Goal: Transaction & Acquisition: Purchase product/service

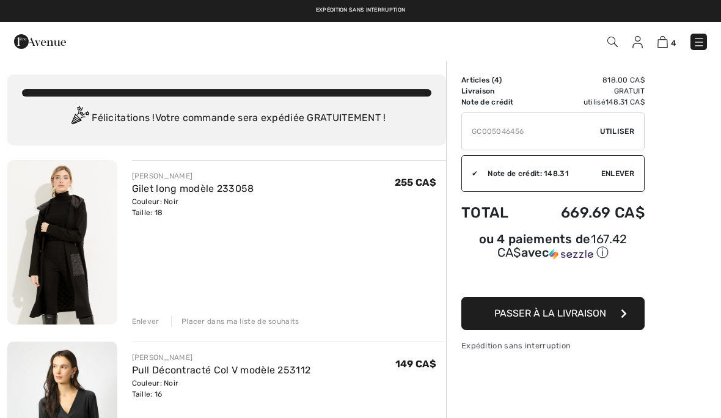
type input "GC005046456"
click at [616, 131] on span "Utiliser" at bounding box center [617, 131] width 34 height 11
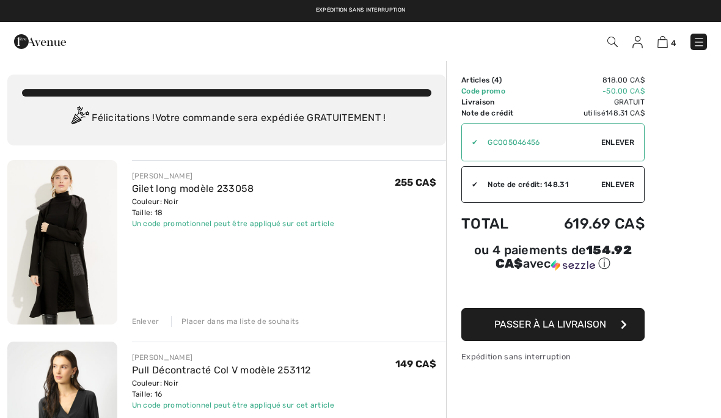
click at [211, 194] on link "Gilet long modèle 233058" at bounding box center [193, 189] width 122 height 12
click at [65, 253] on img at bounding box center [62, 242] width 110 height 164
click at [86, 230] on img at bounding box center [62, 242] width 110 height 164
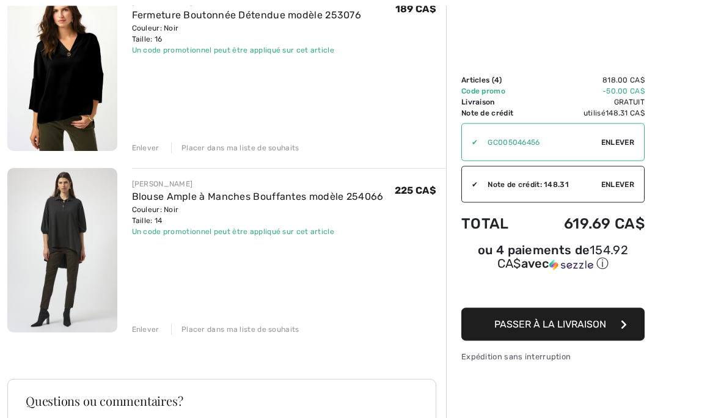
scroll to position [589, 0]
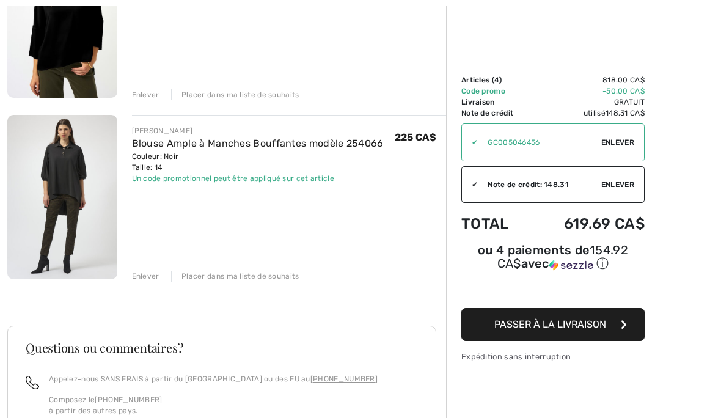
click at [550, 329] on span "Passer à la livraison" at bounding box center [550, 324] width 112 height 12
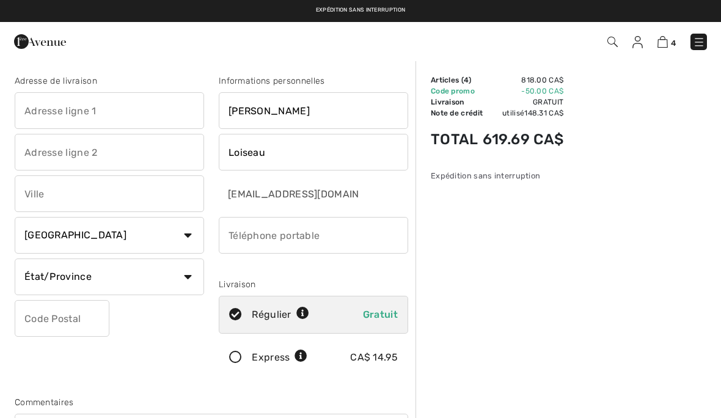
click at [117, 106] on input "text" at bounding box center [109, 110] width 189 height 37
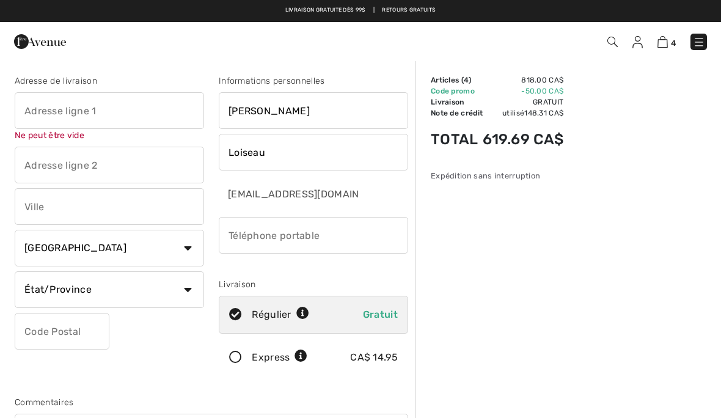
click at [133, 109] on input "text" at bounding box center [109, 110] width 189 height 37
type input "[STREET_ADDRESS][PERSON_NAME]"
click at [126, 170] on input "text" at bounding box center [109, 165] width 189 height 37
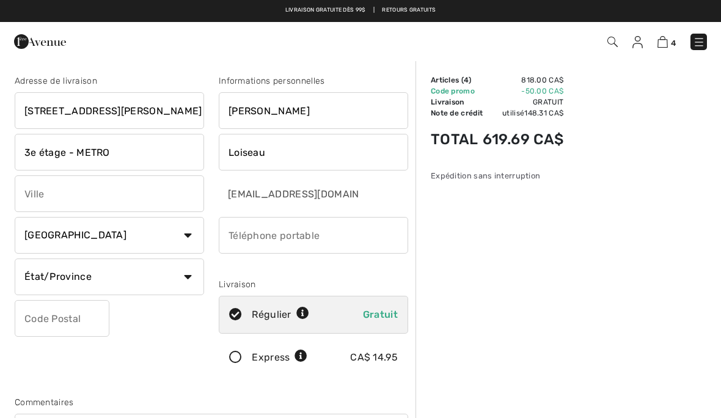
type input "3e étage - METRO"
click at [79, 206] on input "text" at bounding box center [109, 193] width 189 height 37
type input "Anjou"
click at [163, 283] on select "État/Province Alberta Colombie-Britannique Ile-du-Prince-Edward Manitoba Nouvea…" at bounding box center [109, 276] width 189 height 37
select select "QC"
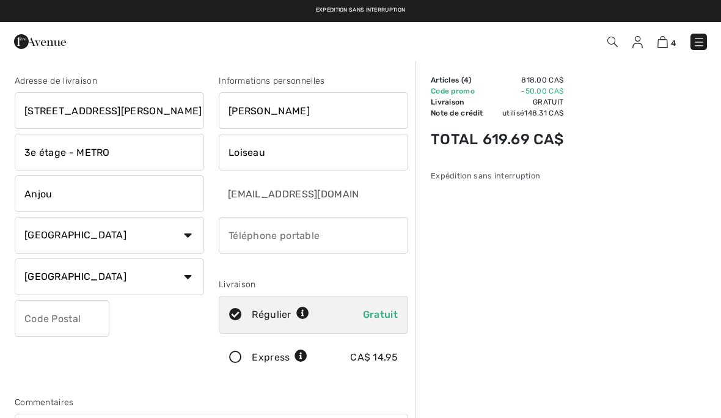
click at [76, 320] on input "text" at bounding box center [62, 318] width 95 height 37
type input "H1M3N8"
click at [328, 238] on input "phone" at bounding box center [313, 235] width 189 height 37
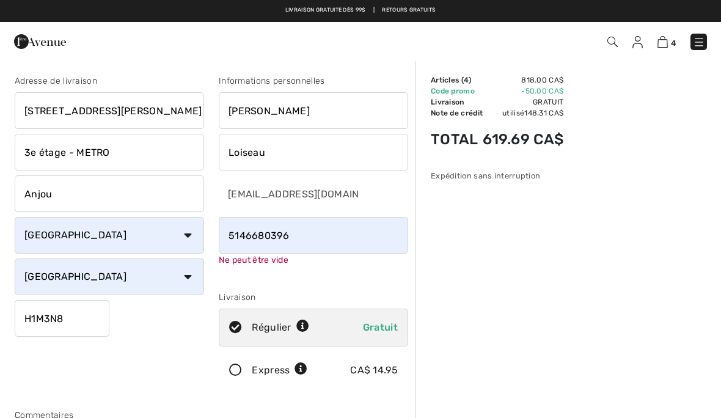
click at [347, 237] on input "phone" at bounding box center [313, 235] width 189 height 37
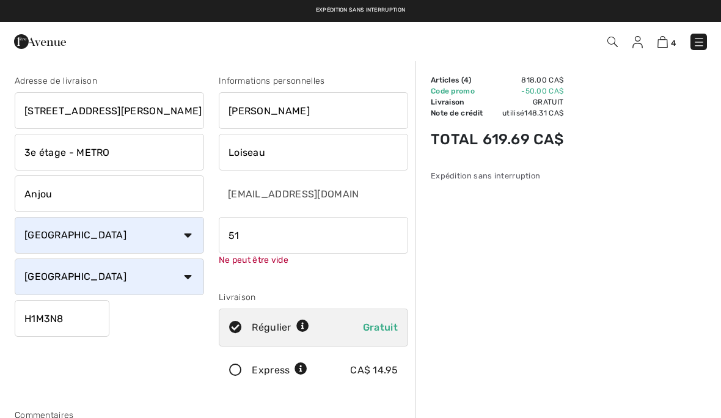
type input "5"
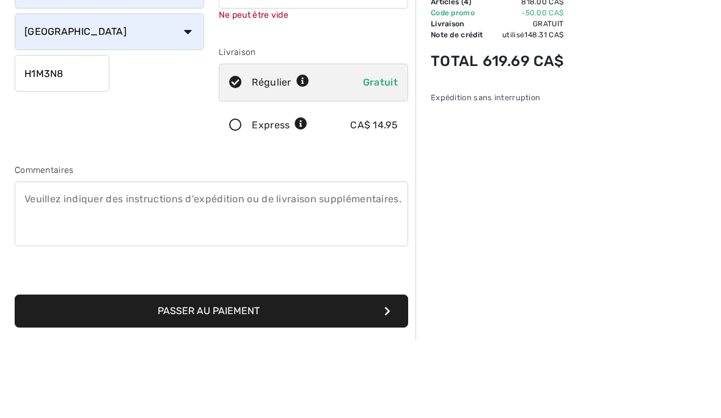
scroll to position [174, 0]
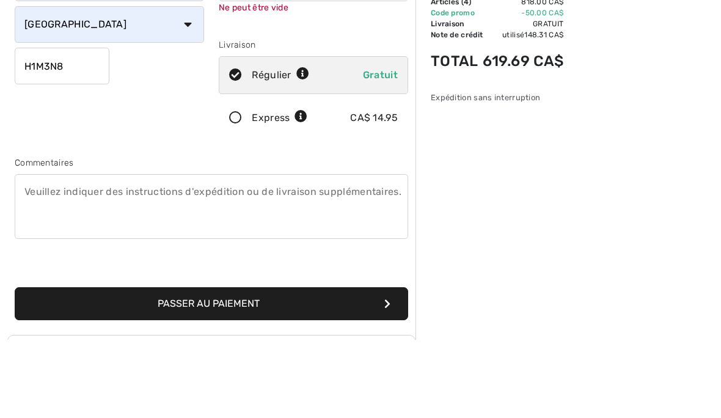
type input "5146680396"
click at [248, 252] on textarea at bounding box center [211, 284] width 393 height 65
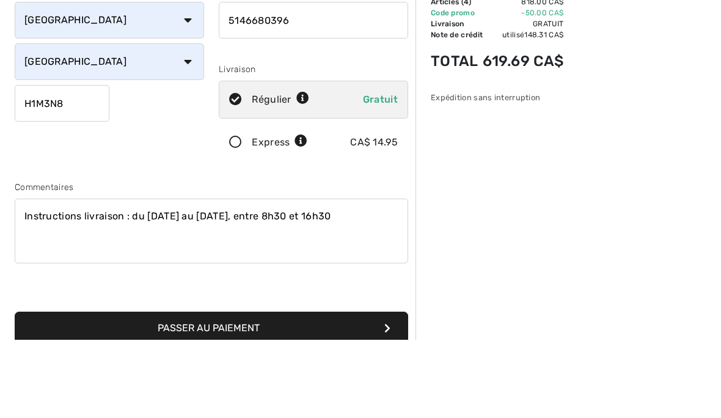
scroll to position [159, 0]
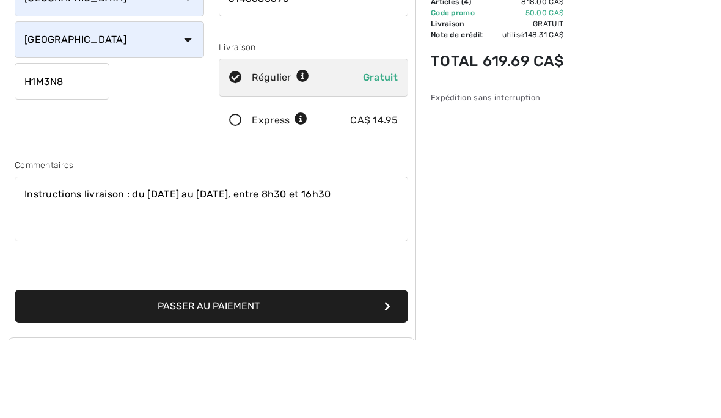
type textarea "Instructions livraison : du lundi au vendredi, entre 8h30 et 16h30"
click at [420, 258] on div "Sommaire Description Articles ( 4 ) 818.00 CA$ Code promo -50.00 CA$ Livraison …" at bounding box center [567, 303] width 305 height 805
click at [319, 368] on button "Passer au paiement" at bounding box center [211, 384] width 393 height 33
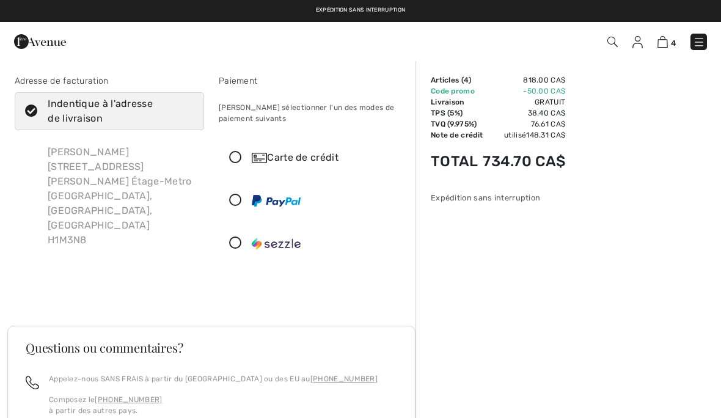
click at [27, 110] on icon at bounding box center [31, 111] width 32 height 13
click at [186, 110] on input "Indentique à l'adresse de livraison" at bounding box center [190, 111] width 8 height 37
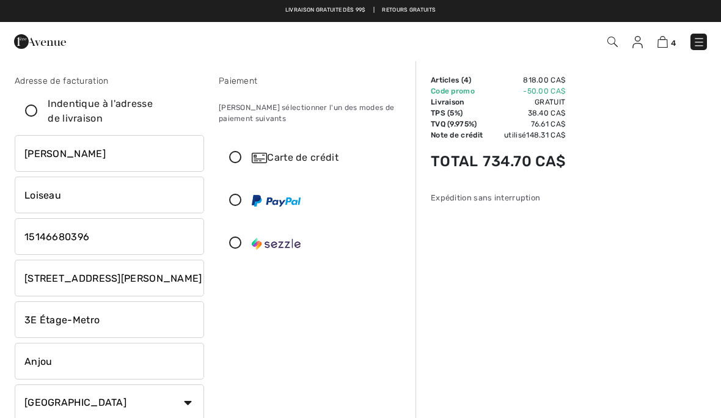
click at [32, 118] on label "Indentique à l'adresse de livraison" at bounding box center [109, 111] width 189 height 38
click at [186, 118] on input "Indentique à l'adresse de livraison" at bounding box center [190, 111] width 8 height 37
checkbox input "true"
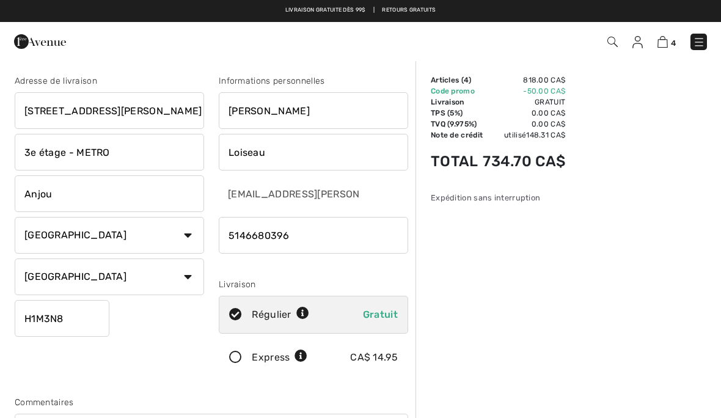
click at [43, 148] on input "3e étage - METRO" at bounding box center [109, 152] width 189 height 37
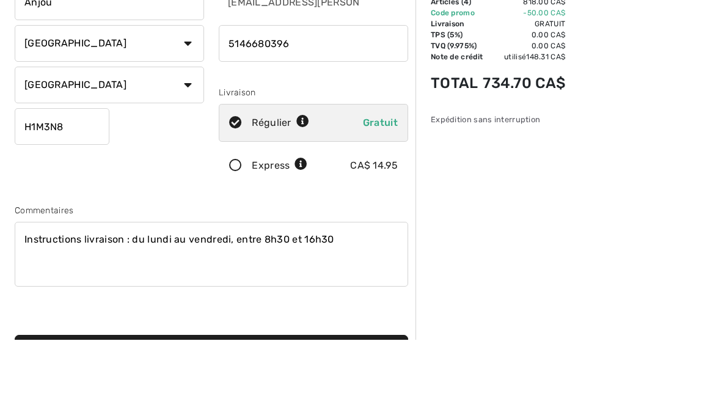
scroll to position [121, 0]
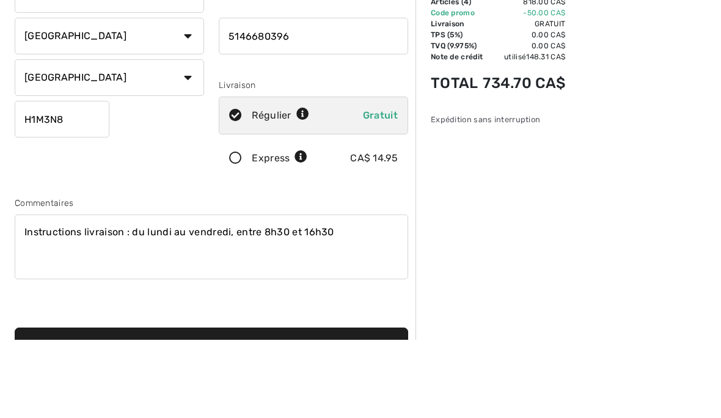
type input "Étage 3 - METRO"
click at [270, 406] on button "Passer au paiement" at bounding box center [211, 422] width 393 height 33
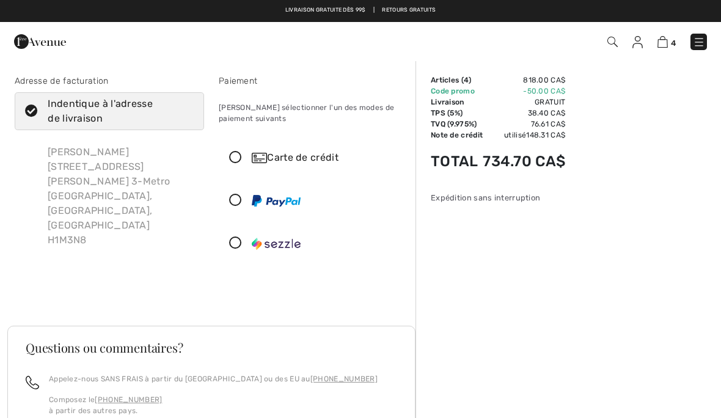
click at [233, 242] on icon at bounding box center [235, 243] width 32 height 13
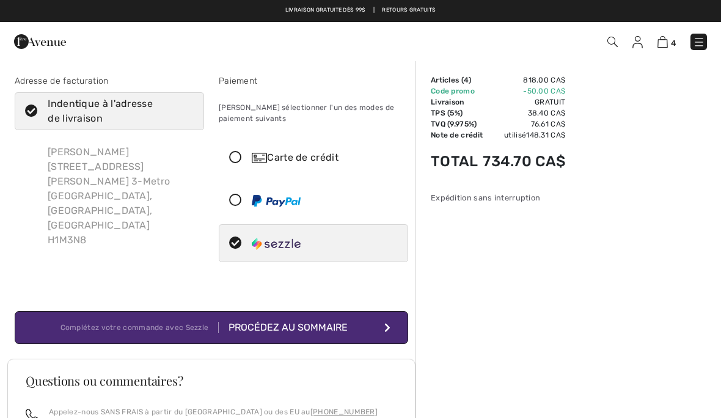
click at [353, 337] on button "Complétez votre commande avec Sezzle Procédez au sommaire" at bounding box center [211, 327] width 393 height 33
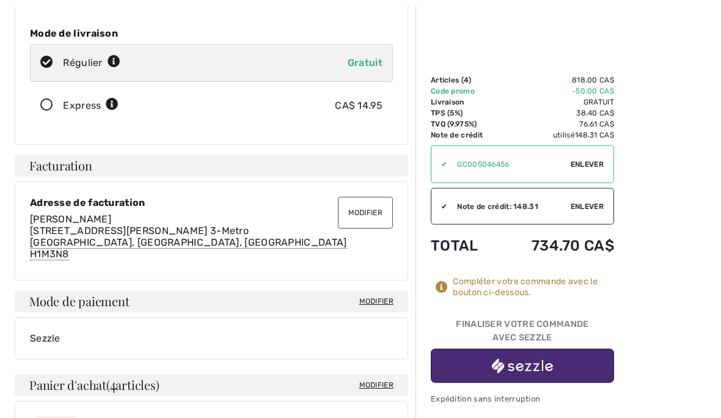
click at [376, 216] on button "Modifier" at bounding box center [365, 213] width 55 height 32
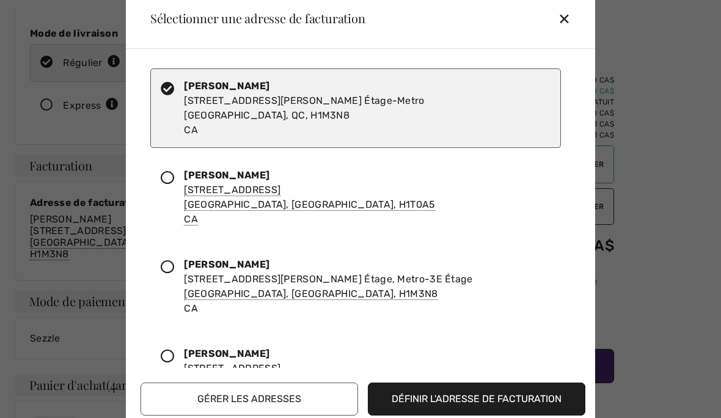
click at [162, 213] on div at bounding box center [172, 197] width 23 height 59
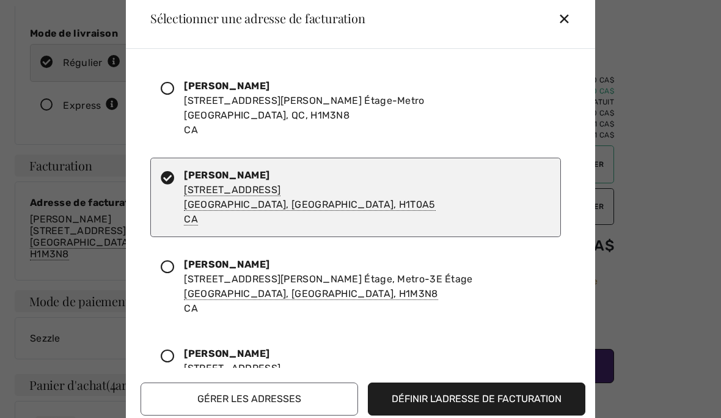
click at [497, 415] on button "Définir l'adresse de facturation" at bounding box center [476, 398] width 217 height 33
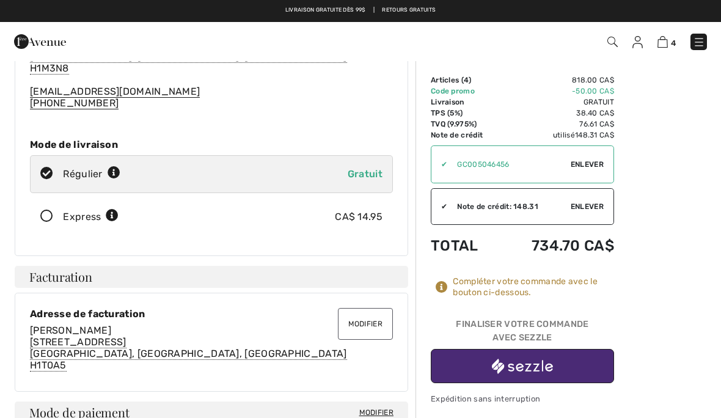
scroll to position [0, 0]
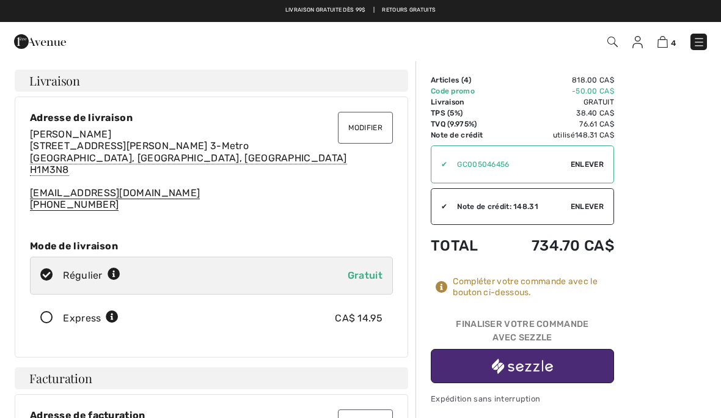
click at [371, 128] on button "Modifier" at bounding box center [365, 128] width 55 height 32
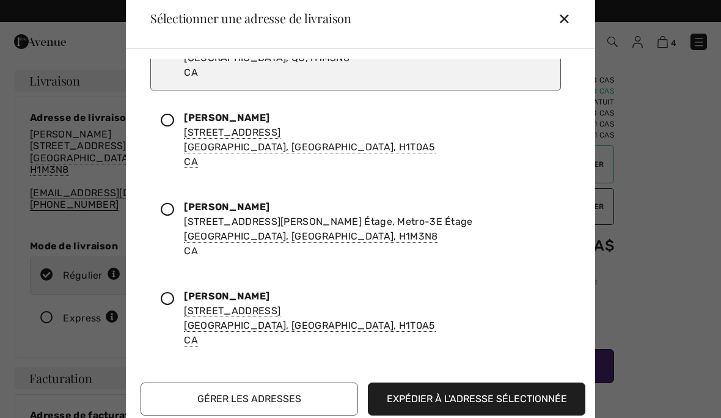
scroll to position [57, 0]
click at [167, 200] on div at bounding box center [172, 229] width 23 height 59
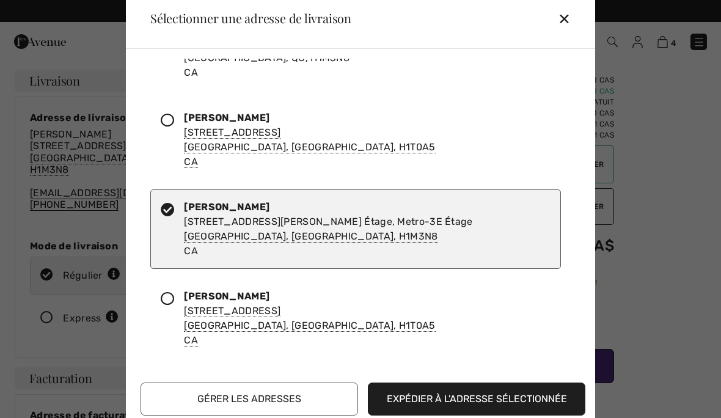
click at [508, 398] on button "Expédier à l'adresse sélectionnée" at bounding box center [476, 398] width 217 height 33
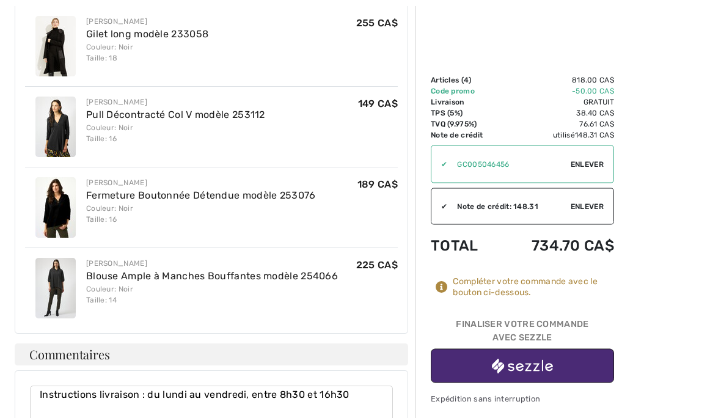
scroll to position [613, 0]
click at [585, 359] on button "button" at bounding box center [522, 366] width 183 height 34
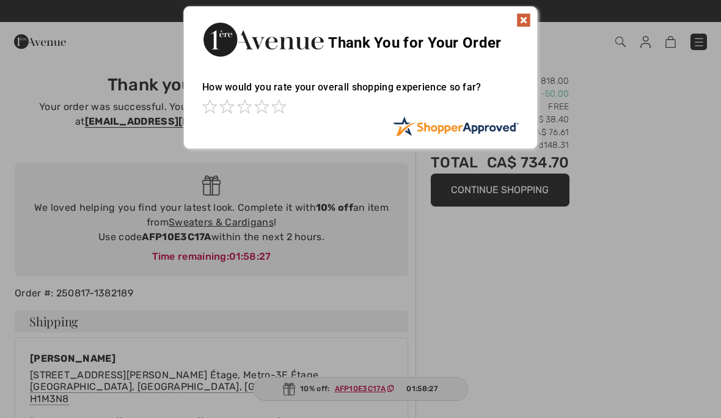
click at [518, 18] on img at bounding box center [523, 20] width 15 height 15
